Goal: Task Accomplishment & Management: Use online tool/utility

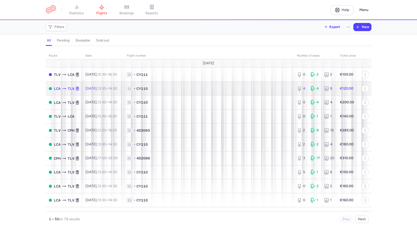
click at [195, 90] on span "1L • CY110" at bounding box center [209, 88] width 164 height 5
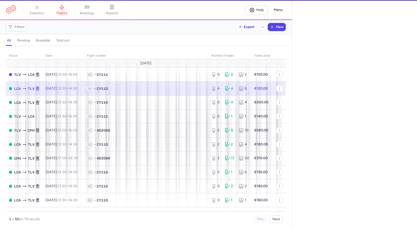
select select "hours"
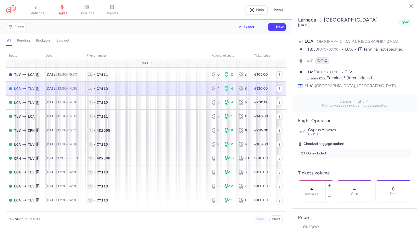
scroll to position [135, 0]
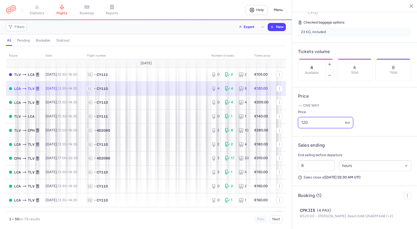
click at [310, 123] on input "120" at bounding box center [325, 122] width 55 height 11
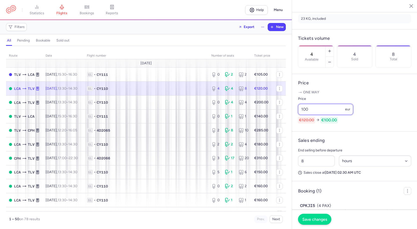
type input "100"
click at [313, 219] on span "Save changes" at bounding box center [314, 219] width 25 height 5
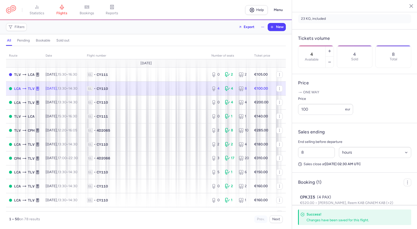
click at [410, 6] on button "button" at bounding box center [408, 6] width 8 height 8
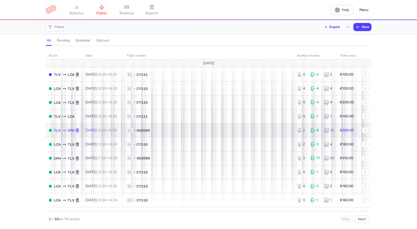
click at [233, 131] on span "1L • 4D2065" at bounding box center [209, 130] width 164 height 5
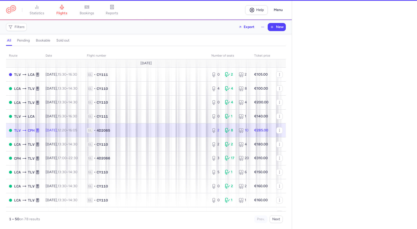
select select "hours"
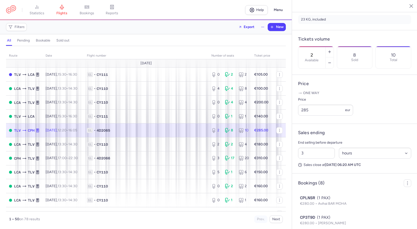
scroll to position [175, 0]
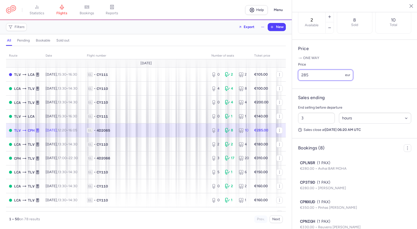
click at [312, 81] on input "285" at bounding box center [325, 75] width 55 height 11
drag, startPoint x: 309, startPoint y: 82, endPoint x: 303, endPoint y: 83, distance: 6.8
click at [303, 81] on input "285" at bounding box center [325, 75] width 55 height 11
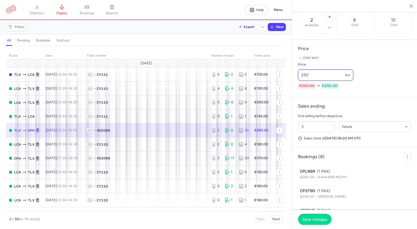
type input "250"
click at [309, 220] on span "Save changes" at bounding box center [314, 219] width 25 height 5
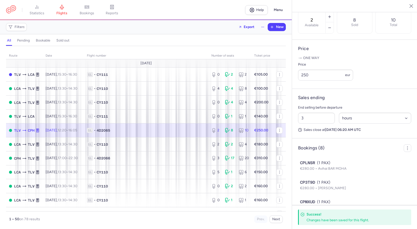
click at [408, 7] on icon "button" at bounding box center [407, 5] width 5 height 5
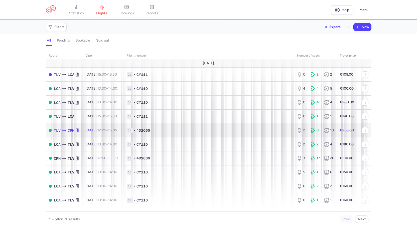
click at [247, 130] on span "1L • 4D2065" at bounding box center [209, 130] width 164 height 5
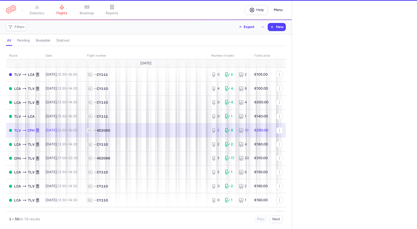
select select "hours"
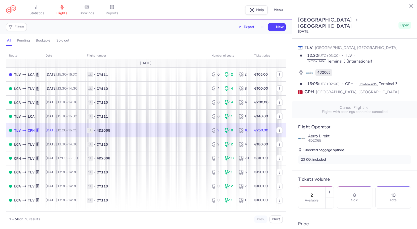
scroll to position [125, 0]
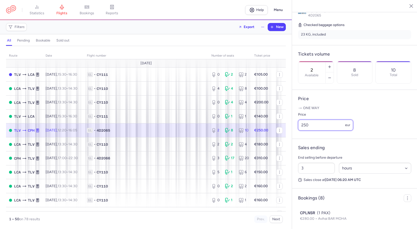
click at [304, 131] on input "250" at bounding box center [325, 125] width 55 height 11
click at [408, 8] on icon "button" at bounding box center [407, 5] width 5 height 5
